Goal: Task Accomplishment & Management: Manage account settings

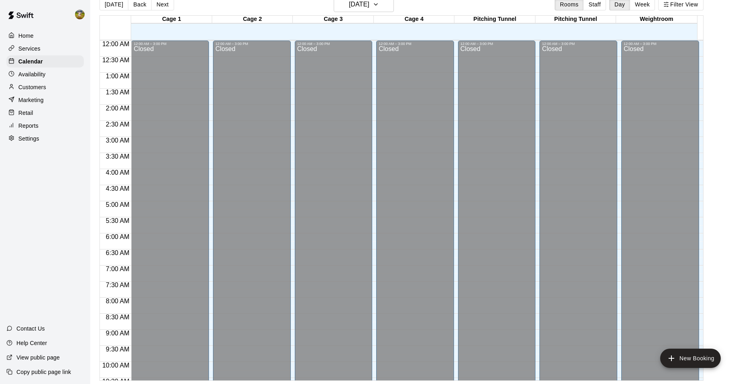
scroll to position [407, 0]
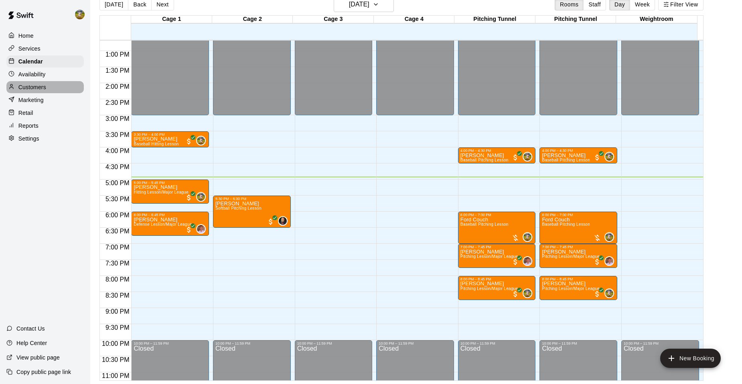
click at [43, 89] on p "Customers" at bounding box center [32, 87] width 28 height 8
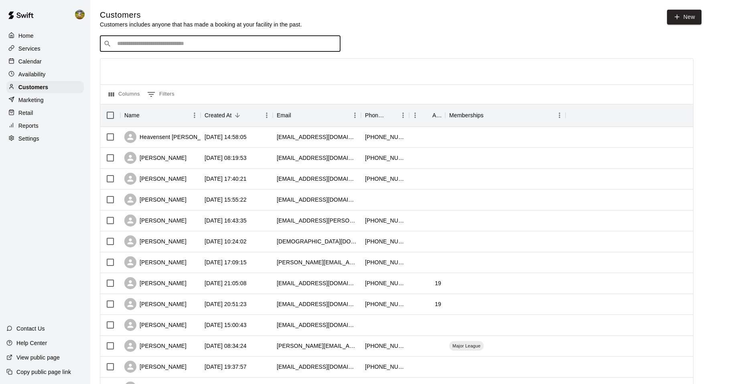
click at [179, 47] on input "Search customers by name or email" at bounding box center [226, 44] width 222 height 8
type input "******"
click at [197, 69] on div "[PERSON_NAME] [EMAIL_ADDRESS][DOMAIN_NAME]" at bounding box center [228, 65] width 212 height 17
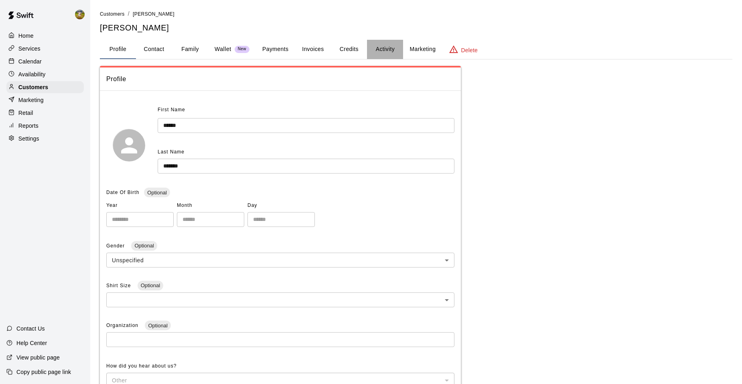
click at [380, 49] on button "Activity" at bounding box center [385, 49] width 36 height 19
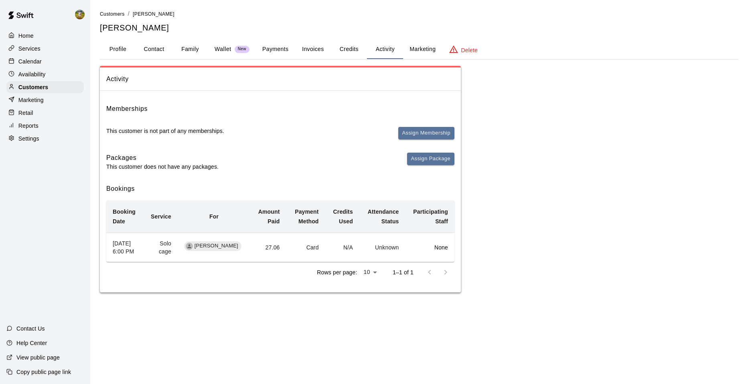
click at [280, 48] on button "Payments" at bounding box center [275, 49] width 39 height 19
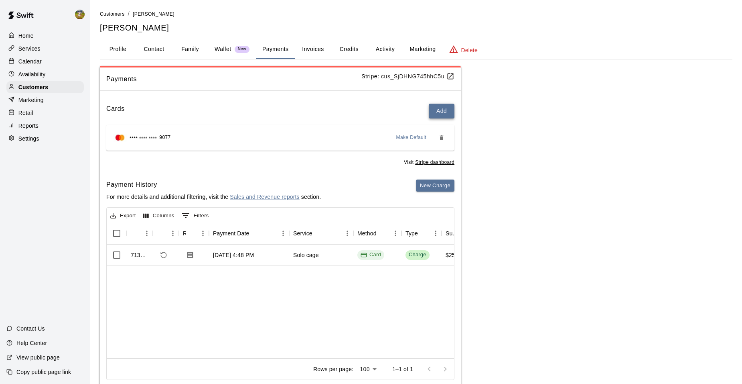
click at [444, 116] on button "Add" at bounding box center [442, 111] width 26 height 15
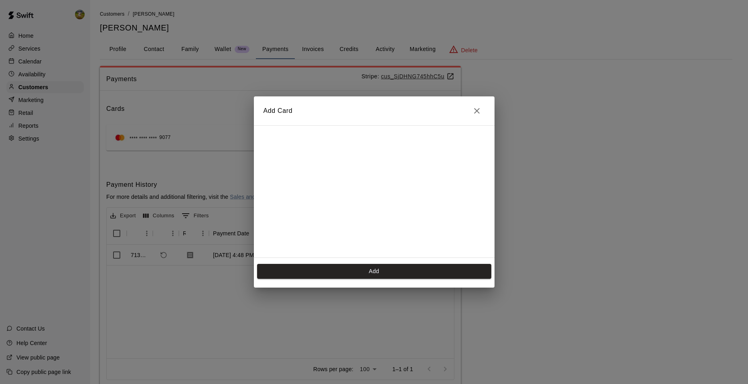
scroll to position [130, 0]
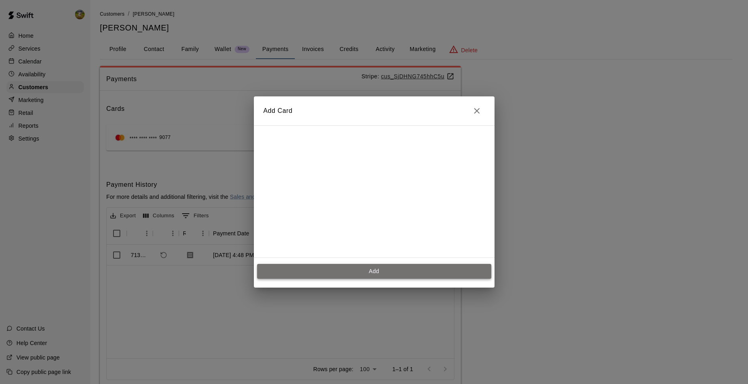
click at [407, 268] on button "Add" at bounding box center [374, 271] width 234 height 15
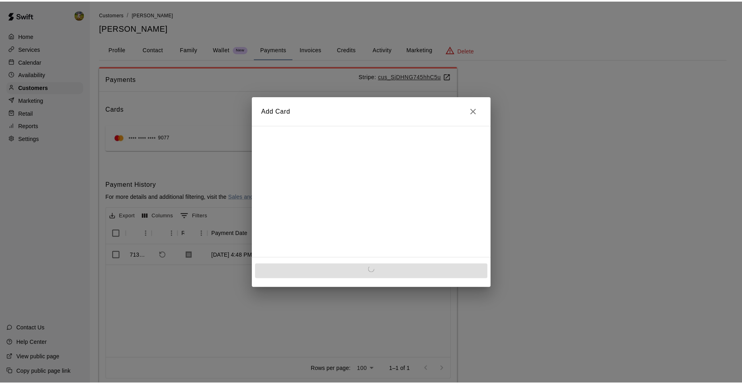
scroll to position [0, 0]
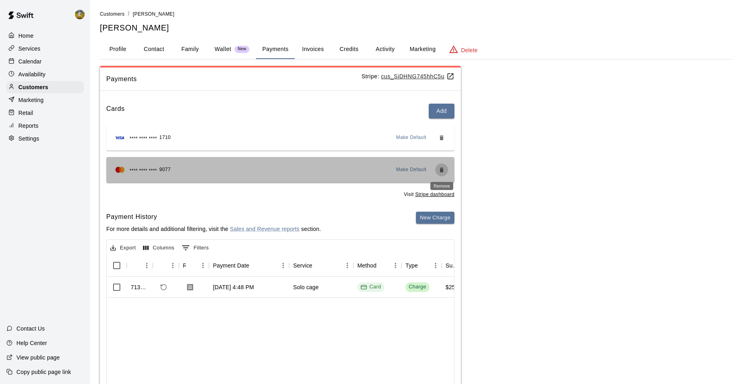
click at [441, 169] on icon "Remove" at bounding box center [442, 169] width 4 height 5
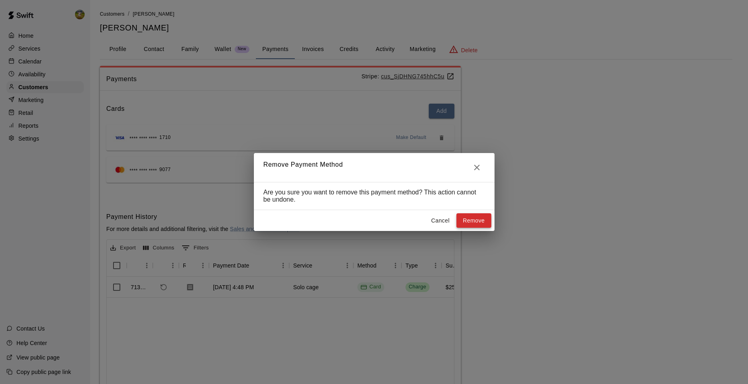
click at [481, 221] on button "Remove" at bounding box center [474, 220] width 35 height 15
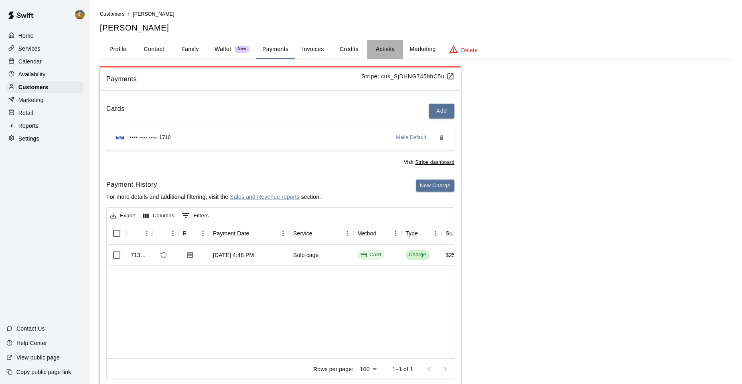
click at [385, 45] on button "Activity" at bounding box center [385, 49] width 36 height 19
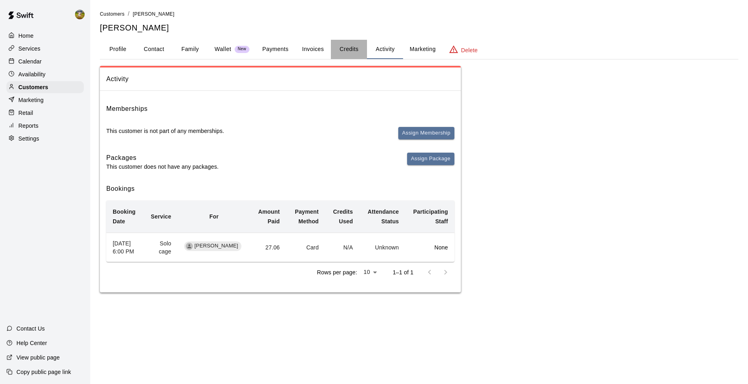
click at [342, 46] on button "Credits" at bounding box center [349, 49] width 36 height 19
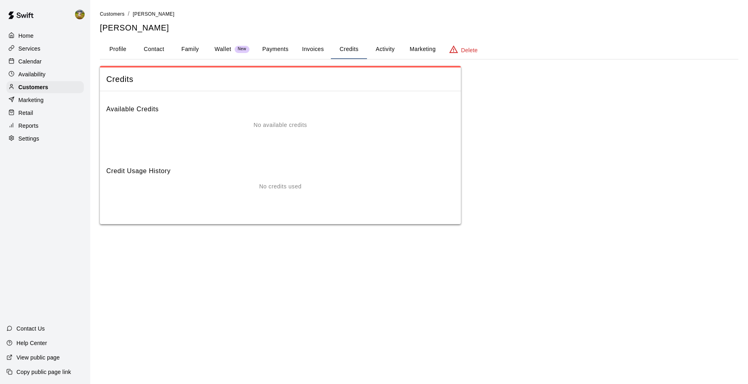
click at [324, 48] on button "Invoices" at bounding box center [313, 49] width 36 height 19
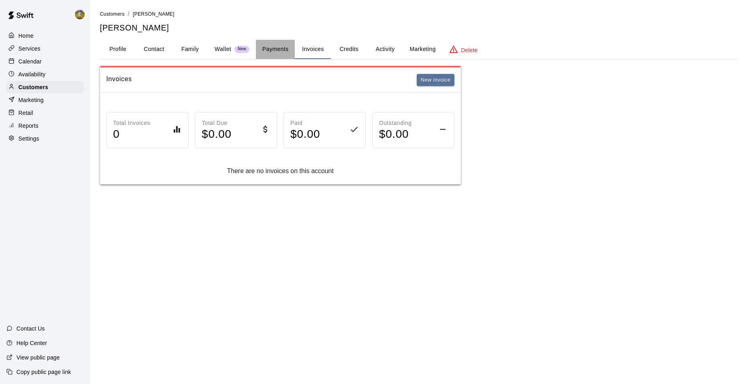
click at [269, 44] on button "Payments" at bounding box center [275, 49] width 39 height 19
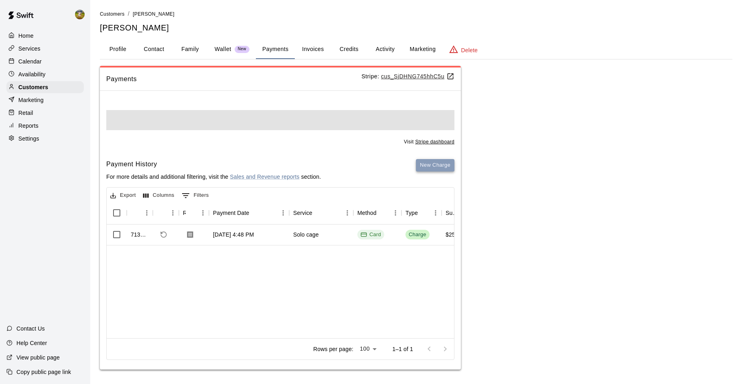
click at [423, 169] on button "New Charge" at bounding box center [435, 165] width 39 height 12
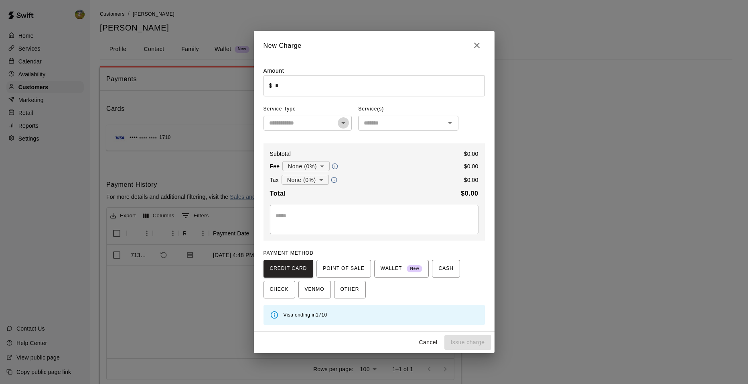
click at [342, 123] on icon "Open" at bounding box center [344, 123] width 10 height 10
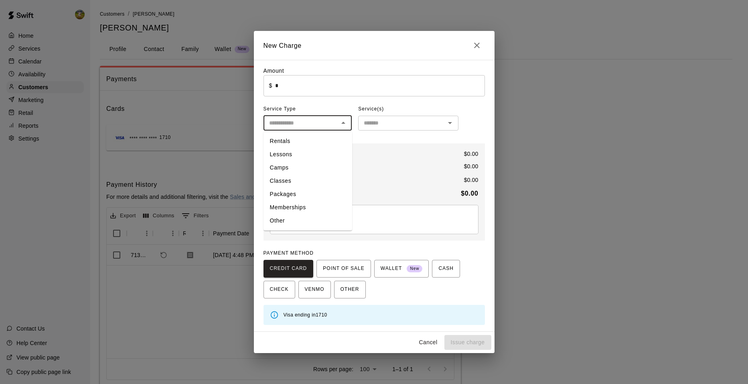
click at [305, 142] on li "Rentals" at bounding box center [308, 140] width 89 height 13
type input "*******"
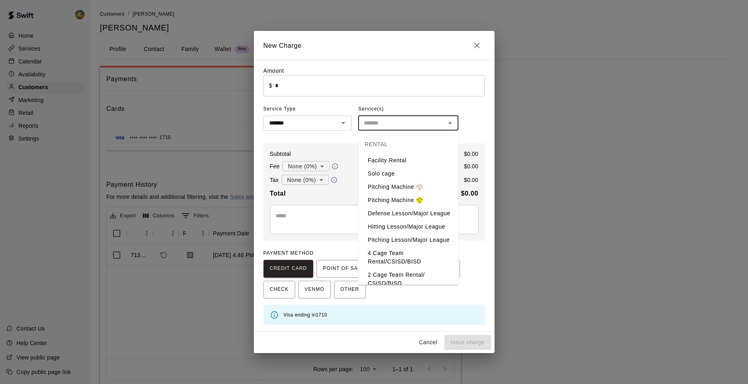
click at [410, 125] on input "text" at bounding box center [402, 123] width 82 height 10
click at [406, 184] on li "Pitching Machine ⚾️" at bounding box center [408, 186] width 100 height 13
type input "**********"
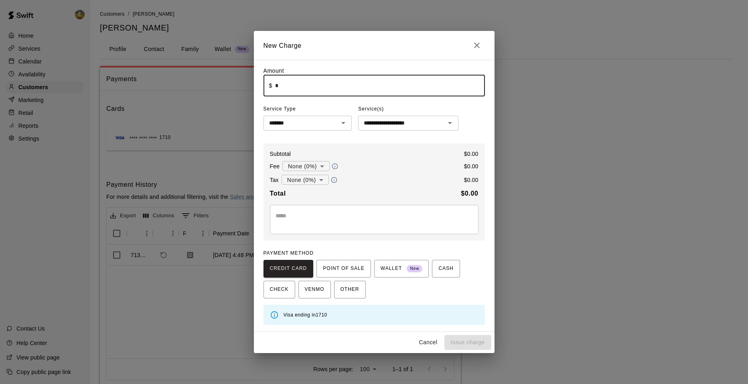
click at [357, 88] on input "*" at bounding box center [379, 85] width 209 height 21
click at [372, 86] on input "*" at bounding box center [379, 85] width 209 height 21
type input "*****"
click at [317, 166] on body "**********" at bounding box center [374, 202] width 748 height 405
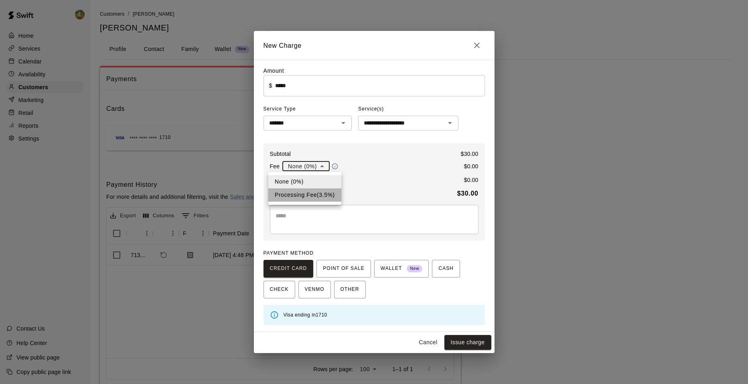
click at [319, 192] on li "Processing Fee ( 3.5 % )" at bounding box center [304, 194] width 73 height 13
type input "**********"
click at [320, 182] on body "**********" at bounding box center [374, 202] width 748 height 405
click at [318, 207] on li "Sales Tax ( 8.25 %)" at bounding box center [304, 208] width 60 height 13
type input "**********"
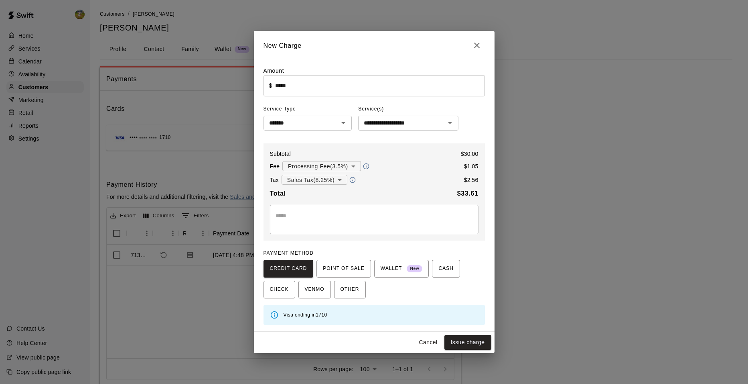
click at [410, 192] on div "Total $ 33.61" at bounding box center [374, 193] width 209 height 10
click at [465, 344] on button "Issue charge" at bounding box center [468, 342] width 47 height 15
type input "*"
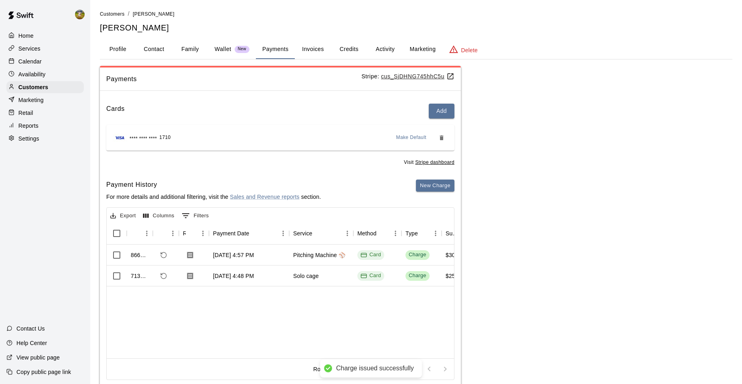
click at [29, 58] on p "Calendar" at bounding box center [29, 61] width 23 height 8
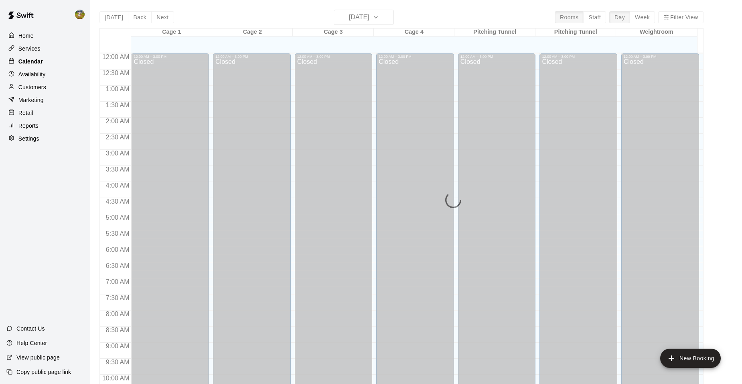
scroll to position [407, 0]
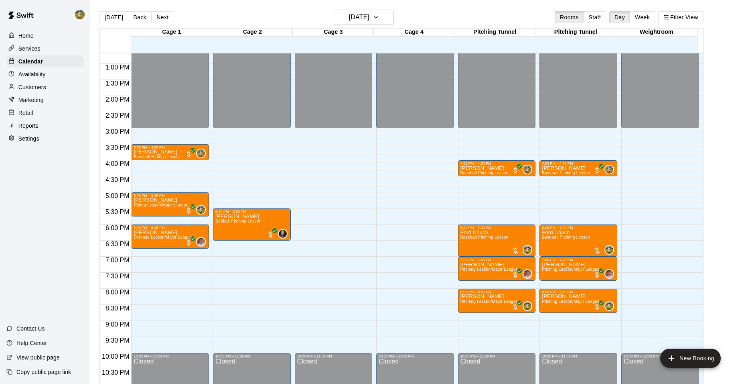
click at [49, 100] on div "Marketing" at bounding box center [44, 100] width 77 height 12
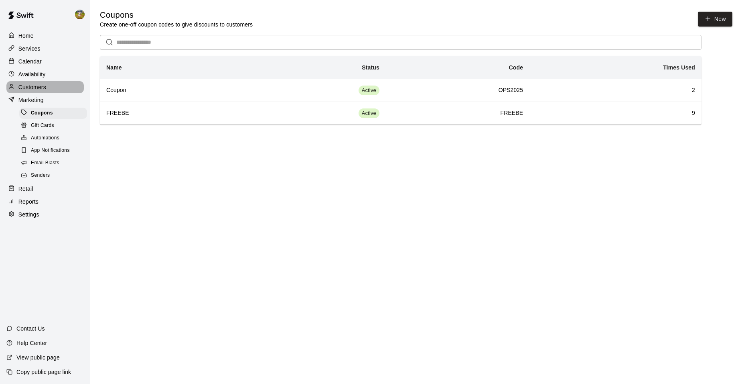
click at [49, 89] on div "Customers" at bounding box center [44, 87] width 77 height 12
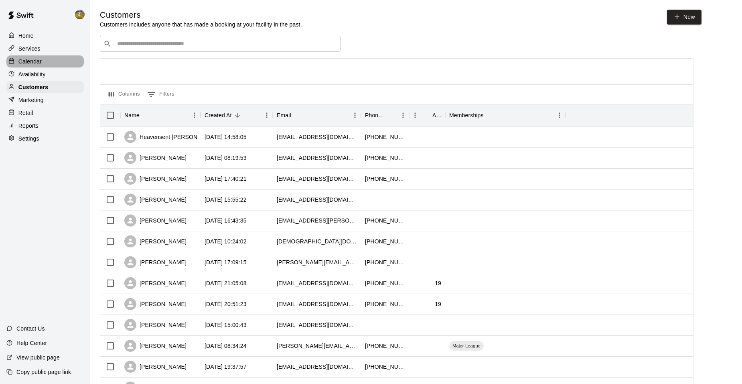
click at [47, 63] on div "Calendar" at bounding box center [44, 61] width 77 height 12
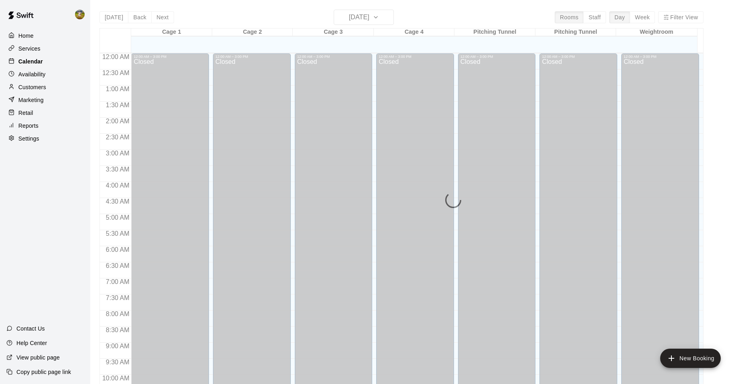
scroll to position [407, 0]
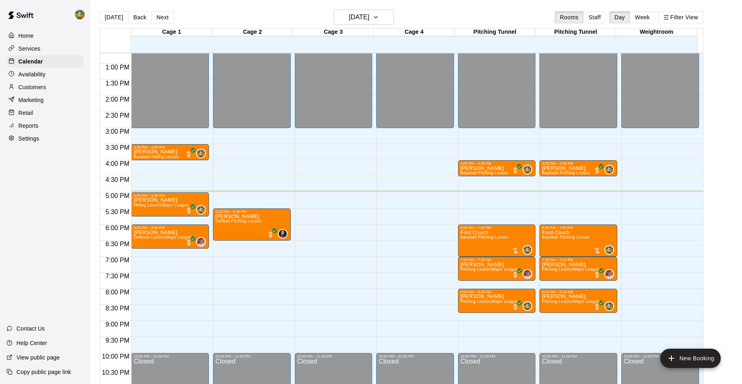
click at [43, 73] on p "Availability" at bounding box center [31, 74] width 27 height 8
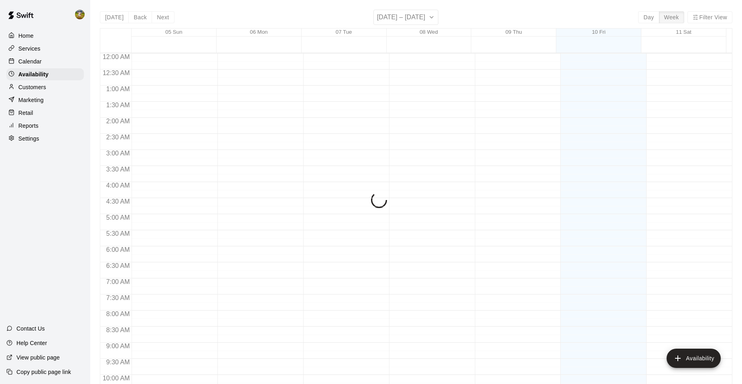
scroll to position [431, 0]
click at [43, 63] on div "Calendar" at bounding box center [44, 61] width 77 height 12
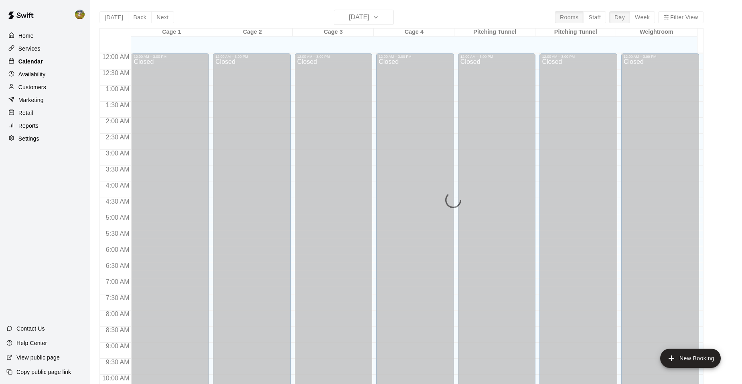
scroll to position [407, 0]
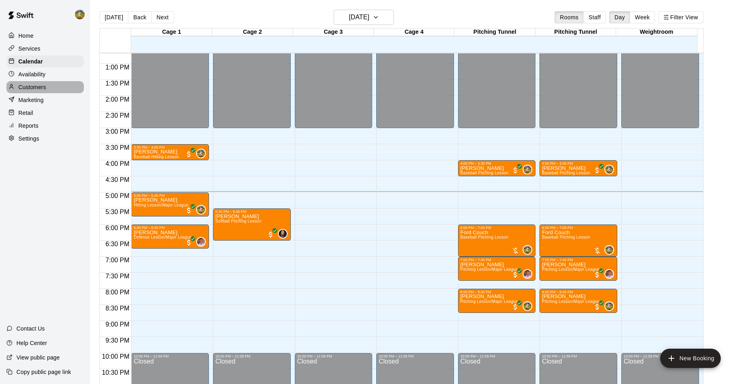
click at [35, 91] on p "Customers" at bounding box center [32, 87] width 28 height 8
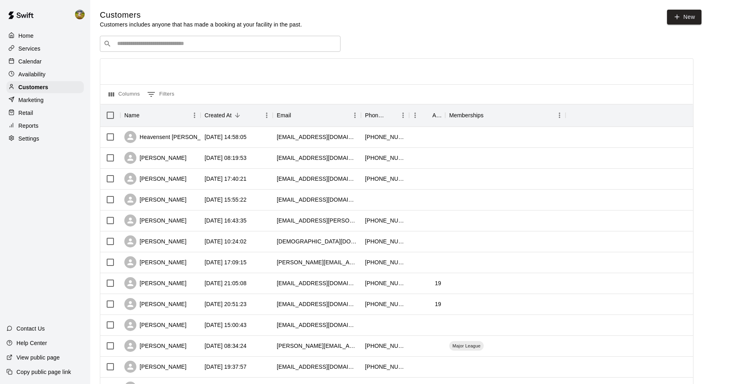
click at [138, 45] on input "Search customers by name or email" at bounding box center [226, 44] width 222 height 8
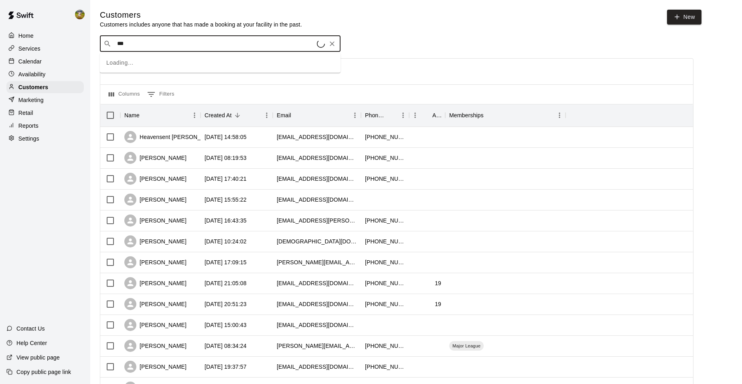
type input "****"
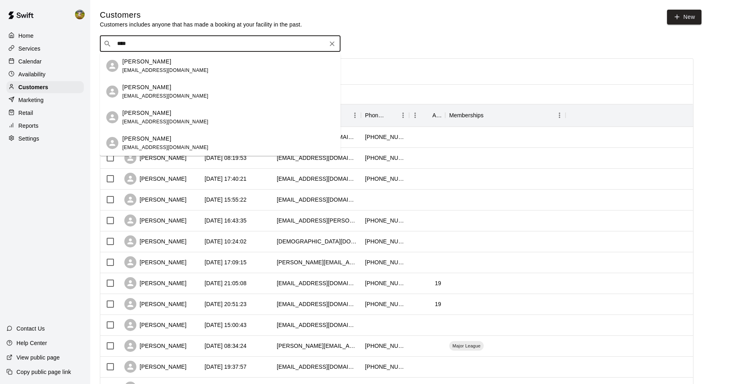
click at [132, 61] on p "[PERSON_NAME]" at bounding box center [146, 61] width 49 height 8
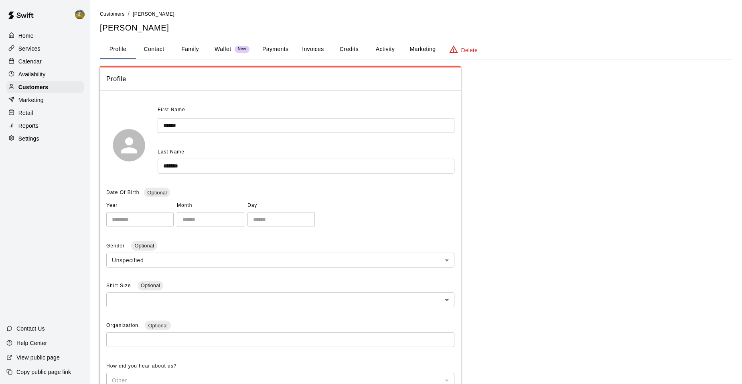
click at [160, 49] on button "Contact" at bounding box center [154, 49] width 36 height 19
select select "**"
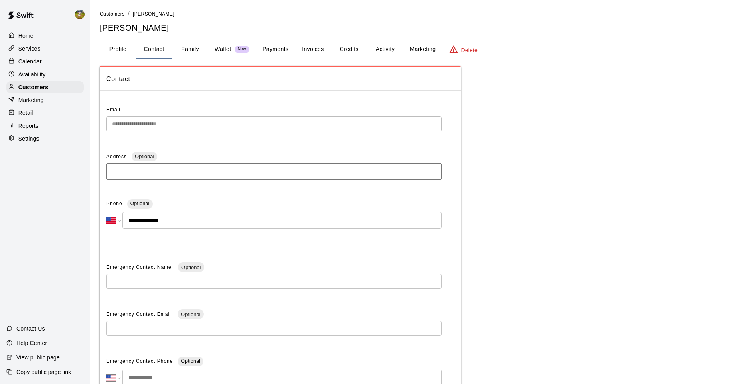
click at [187, 47] on button "Family" at bounding box center [190, 49] width 36 height 19
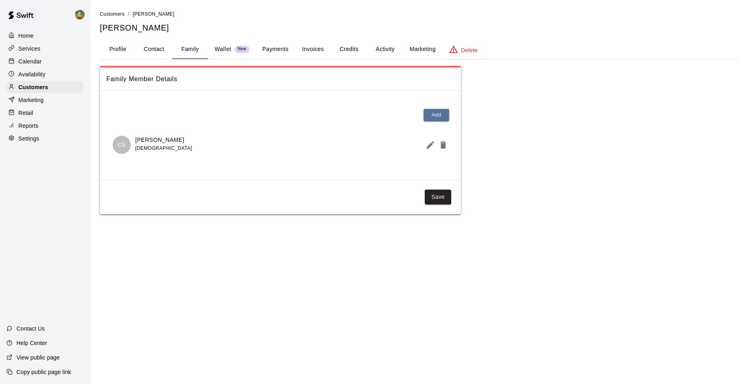
click at [22, 61] on p "Calendar" at bounding box center [29, 61] width 23 height 8
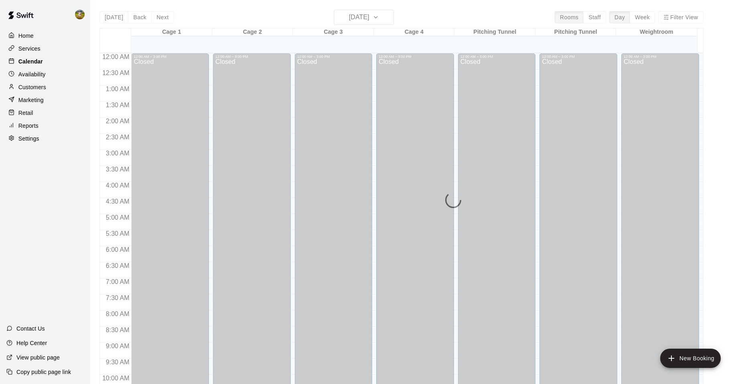
scroll to position [407, 0]
